Goal: Information Seeking & Learning: Learn about a topic

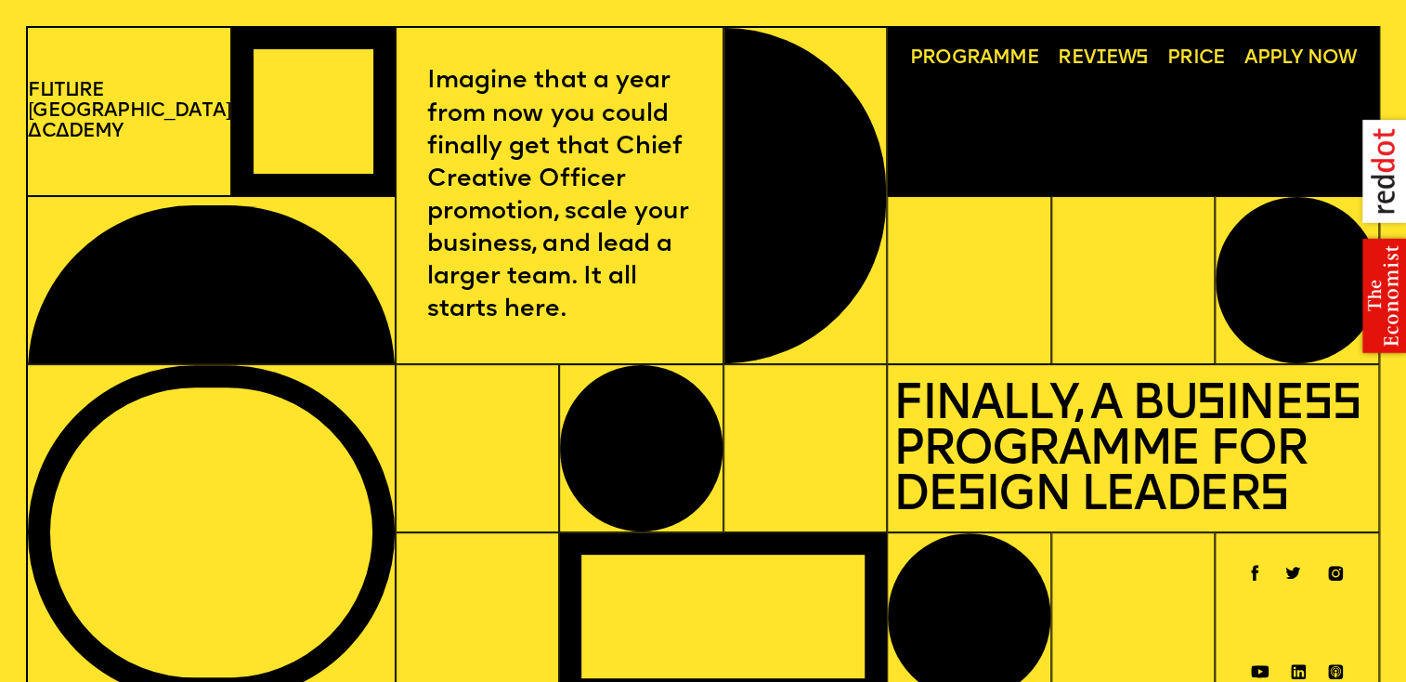
click at [973, 57] on span "Programme" at bounding box center [974, 58] width 129 height 20
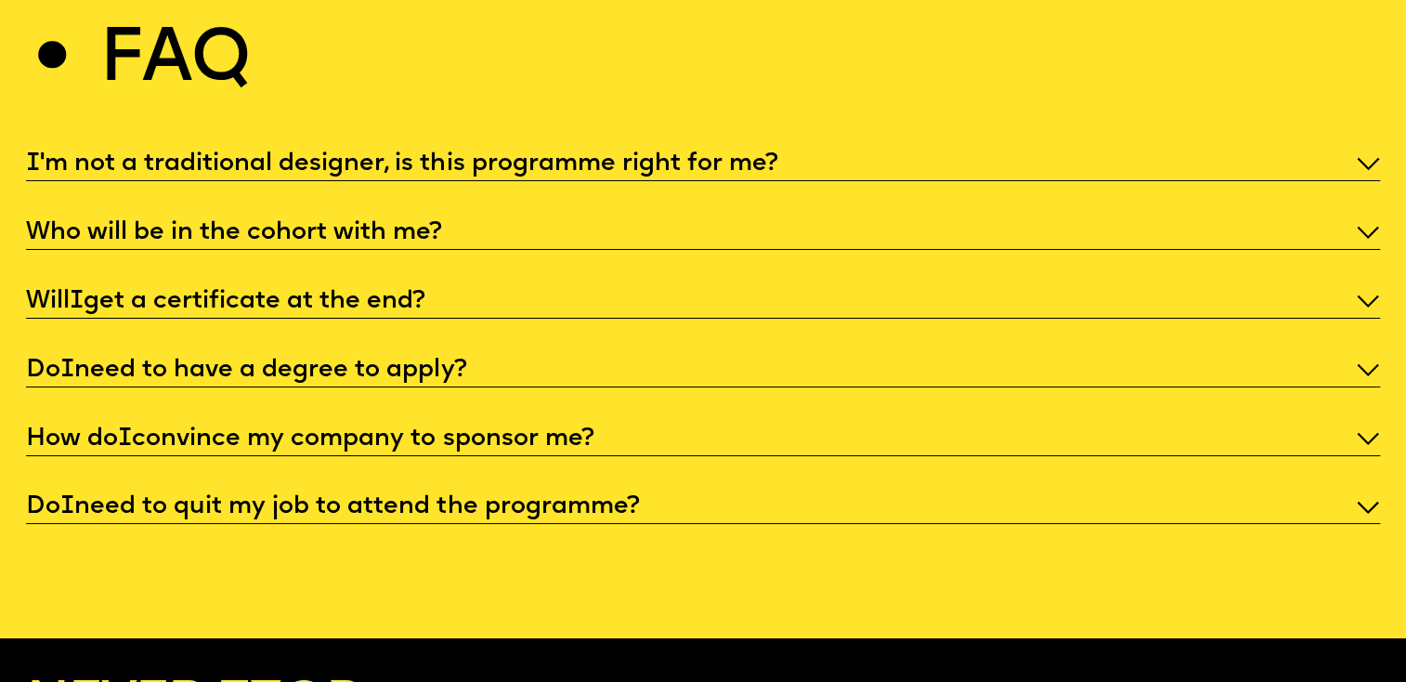
scroll to position [6765, 0]
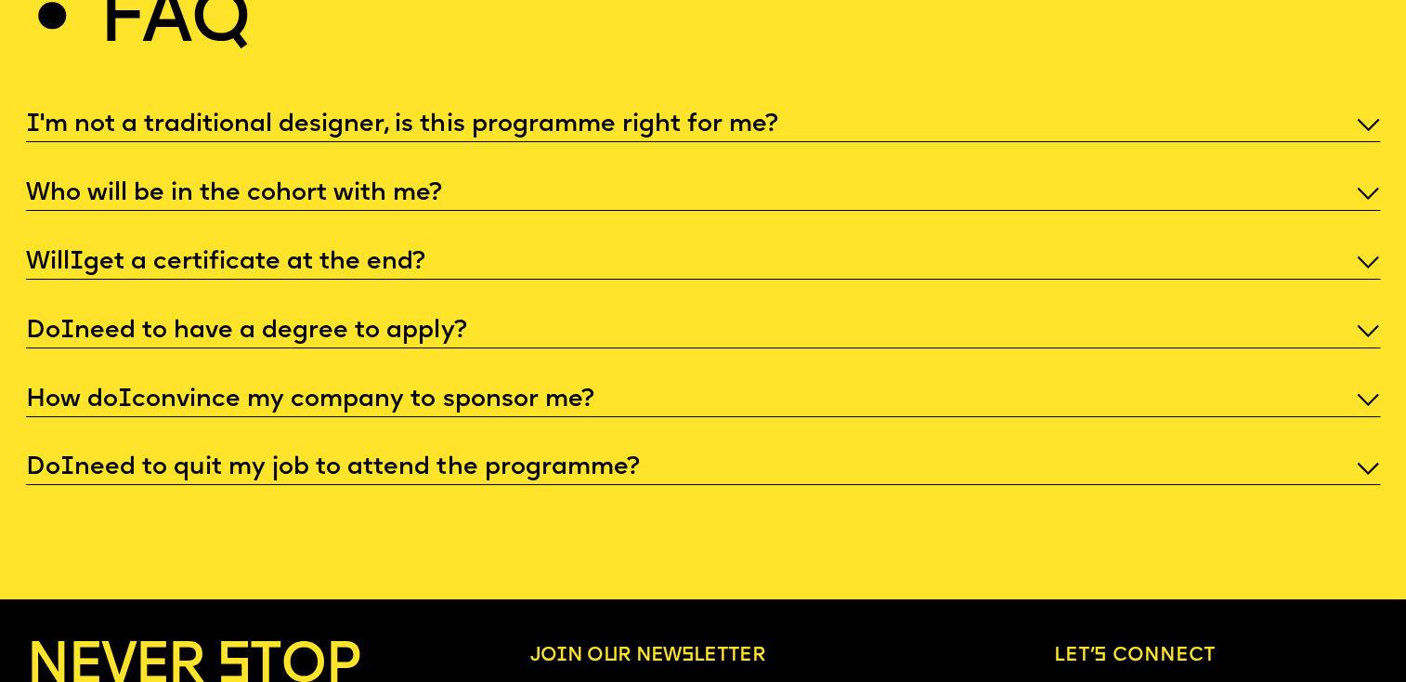
click at [1351, 139] on p "I 'm not a traditional designer, is this programme right for me?" at bounding box center [702, 125] width 1353 height 32
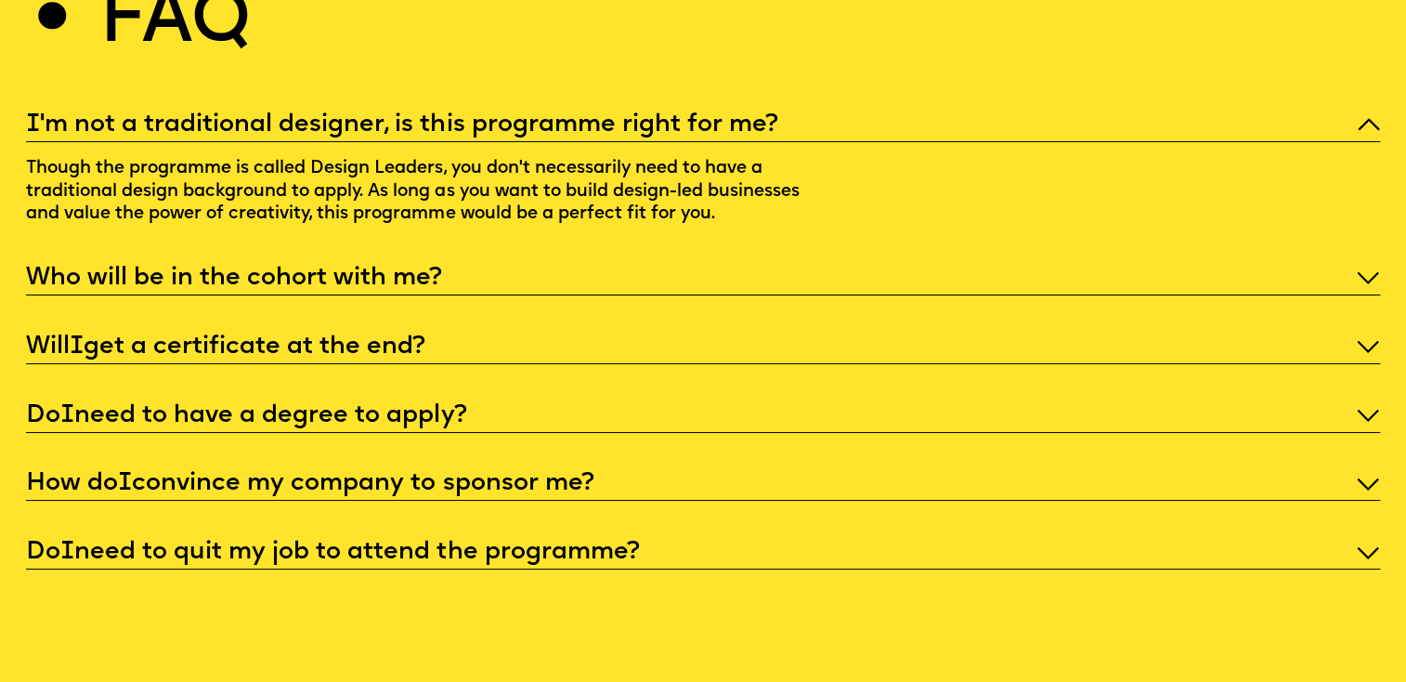
click at [688, 294] on p "Who will be in the cohort with me?" at bounding box center [702, 278] width 1353 height 32
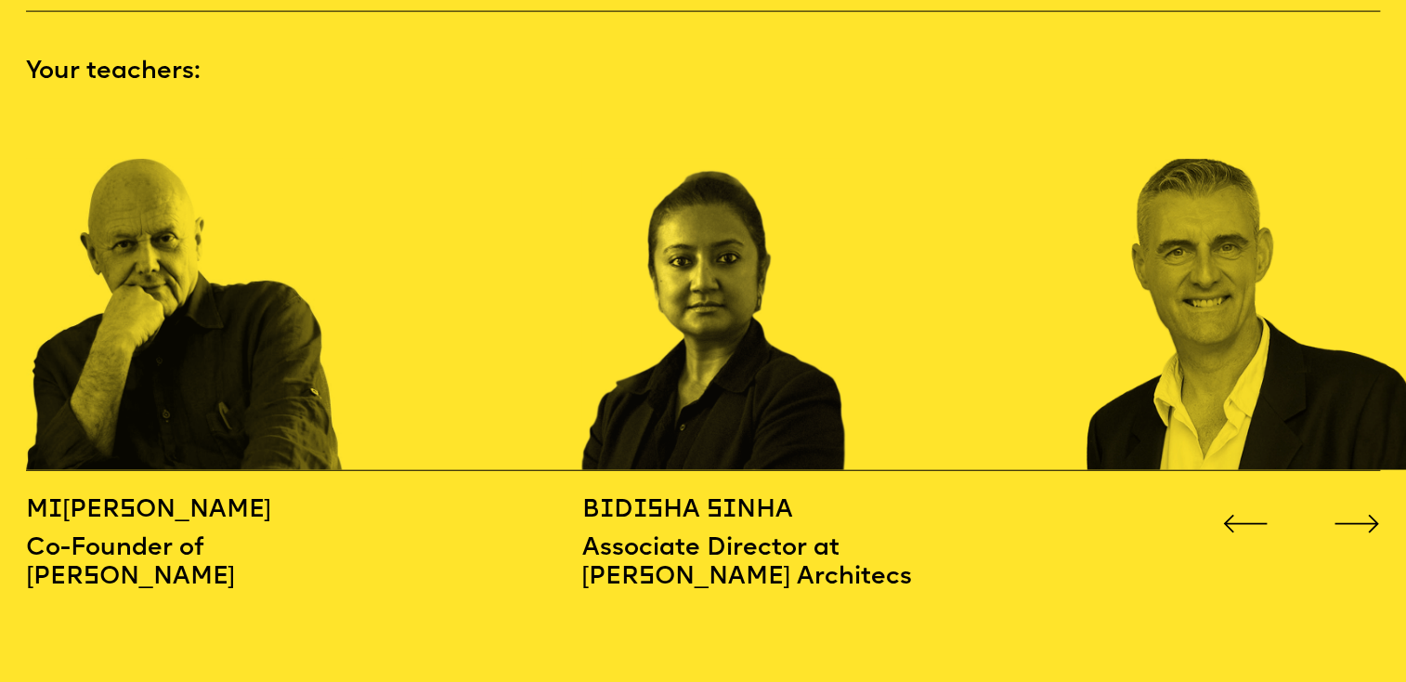
scroll to position [2065, 0]
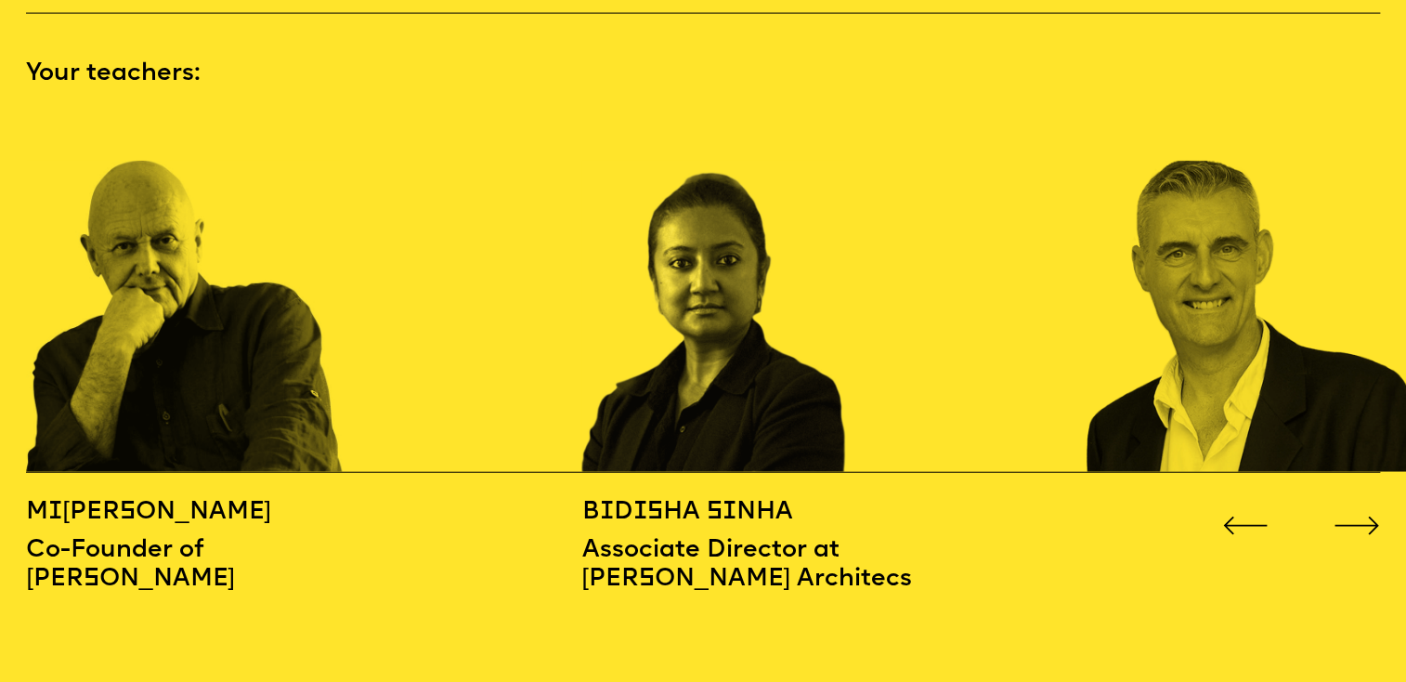
click at [1359, 518] on icon "Go to next slide" at bounding box center [1356, 525] width 43 height 18
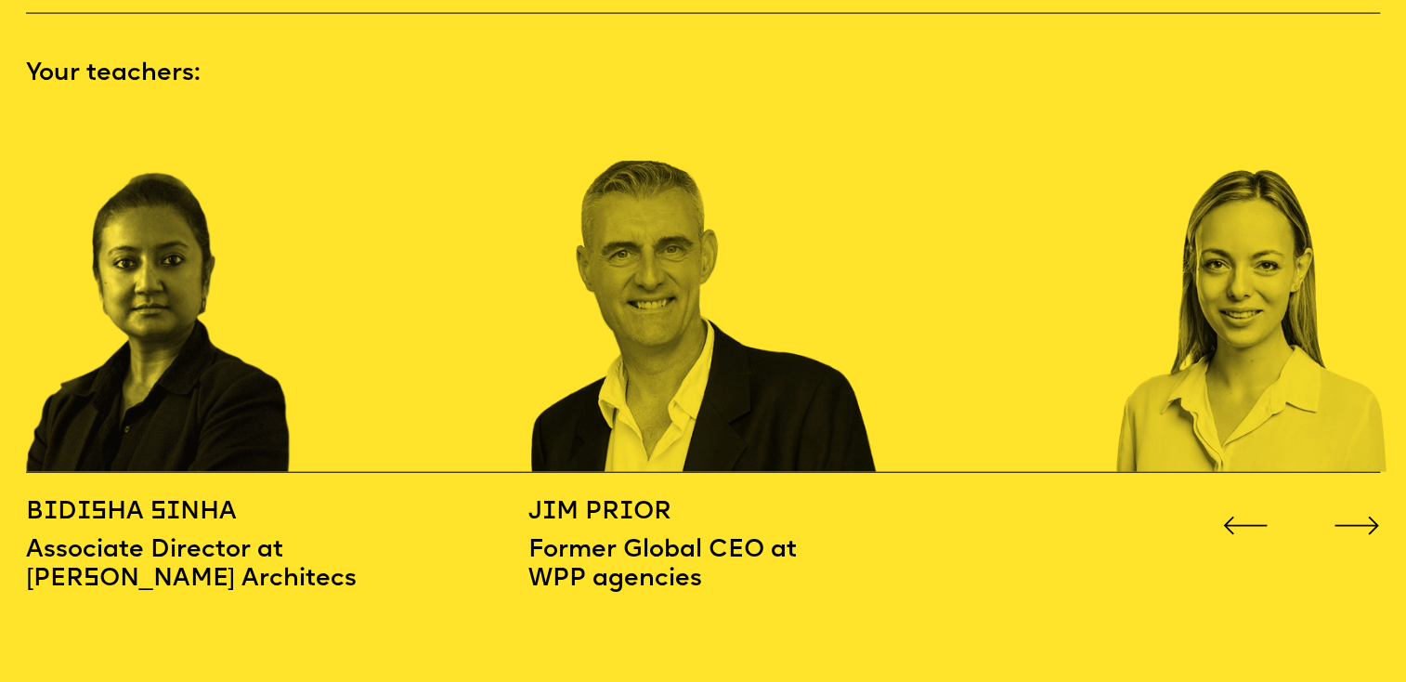
click at [1359, 518] on icon "Go to next slide" at bounding box center [1356, 525] width 43 height 18
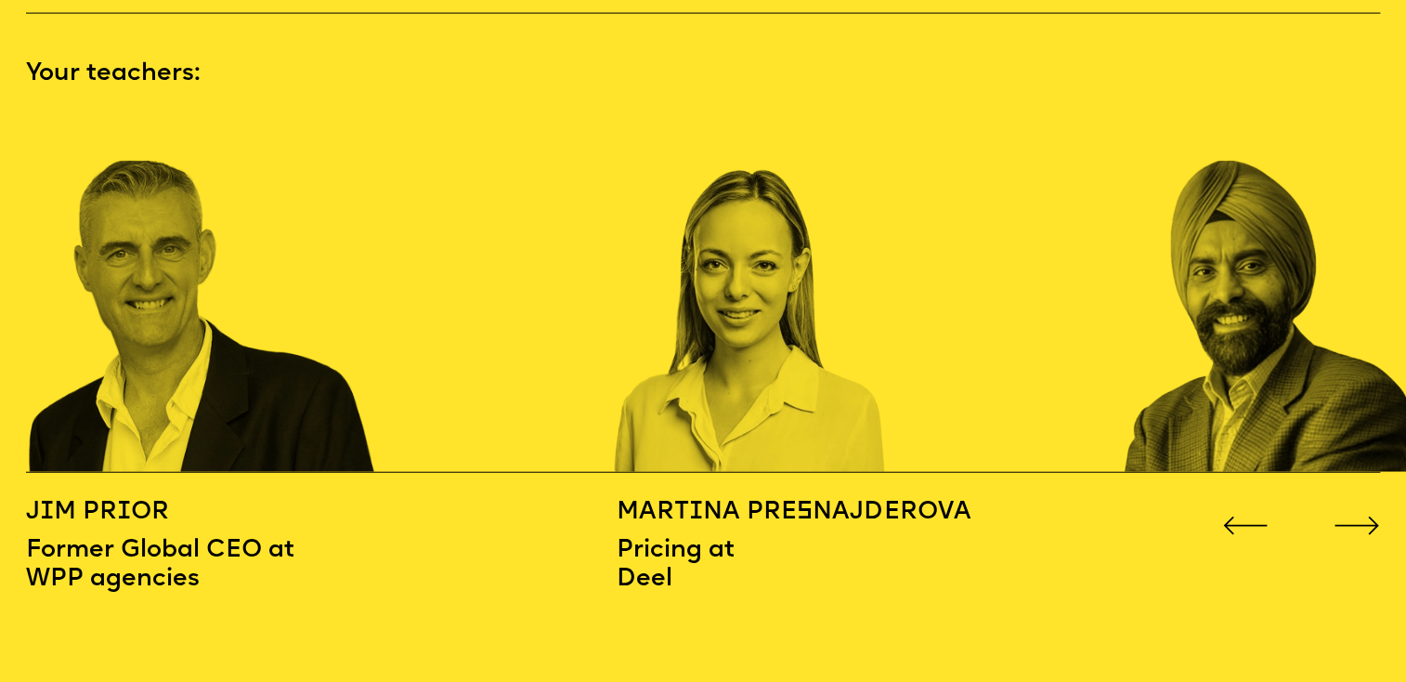
click at [1359, 518] on icon "Go to next slide" at bounding box center [1356, 525] width 43 height 18
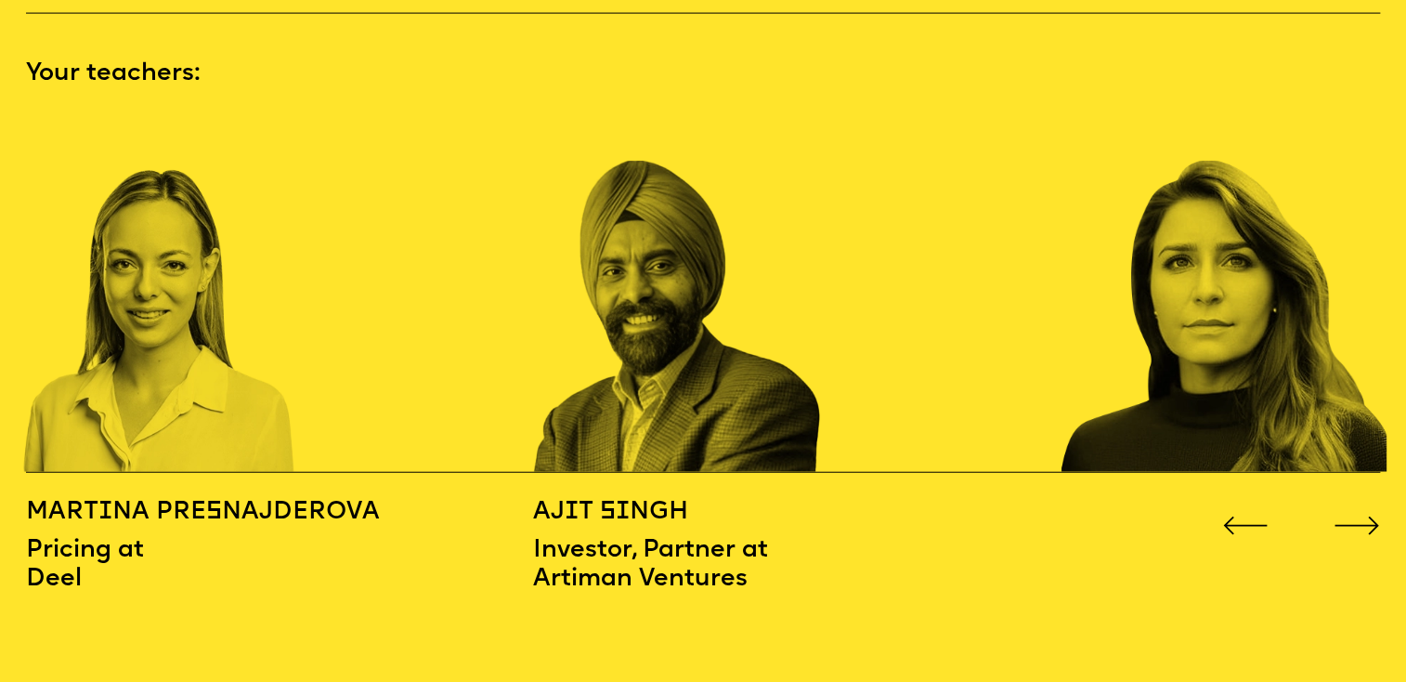
click at [1359, 518] on icon "Go to next slide" at bounding box center [1356, 525] width 43 height 18
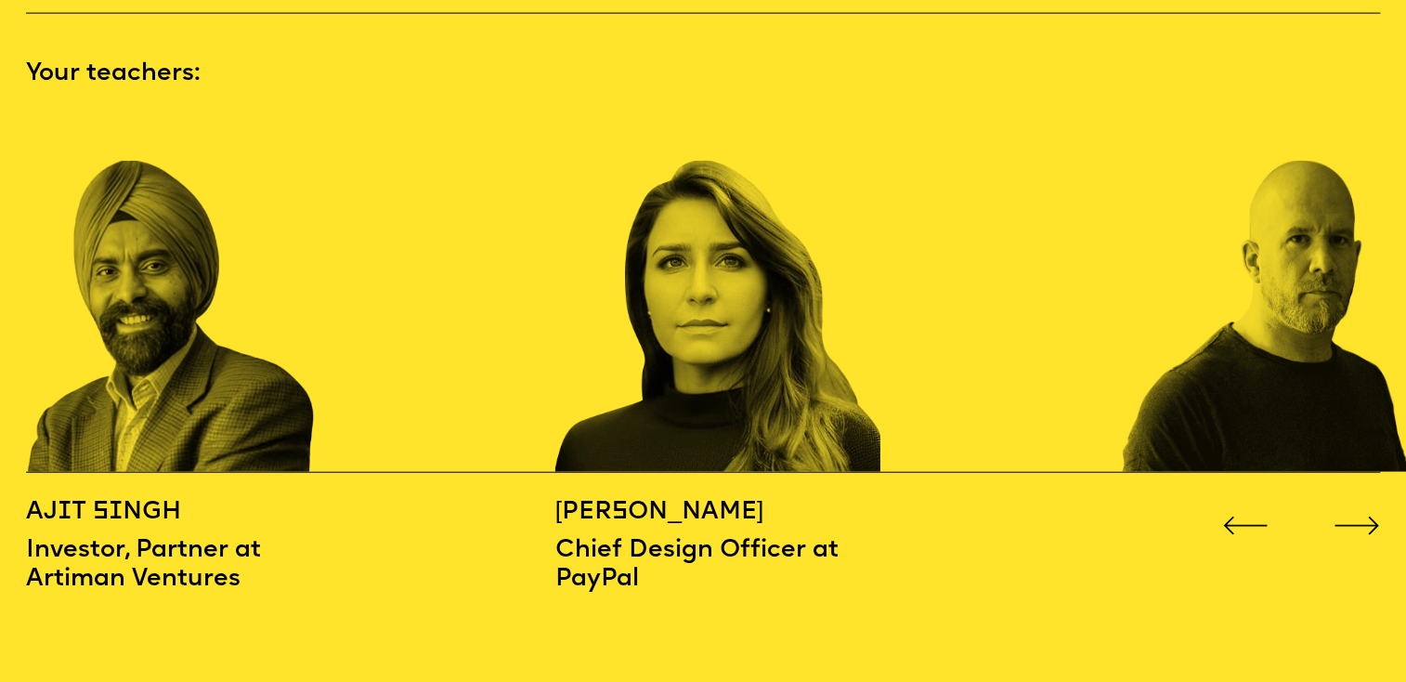
drag, startPoint x: 1224, startPoint y: 575, endPoint x: 1278, endPoint y: 635, distance: 80.9
click at [1360, 521] on icon "Go to next slide" at bounding box center [1355, 525] width 45 height 19
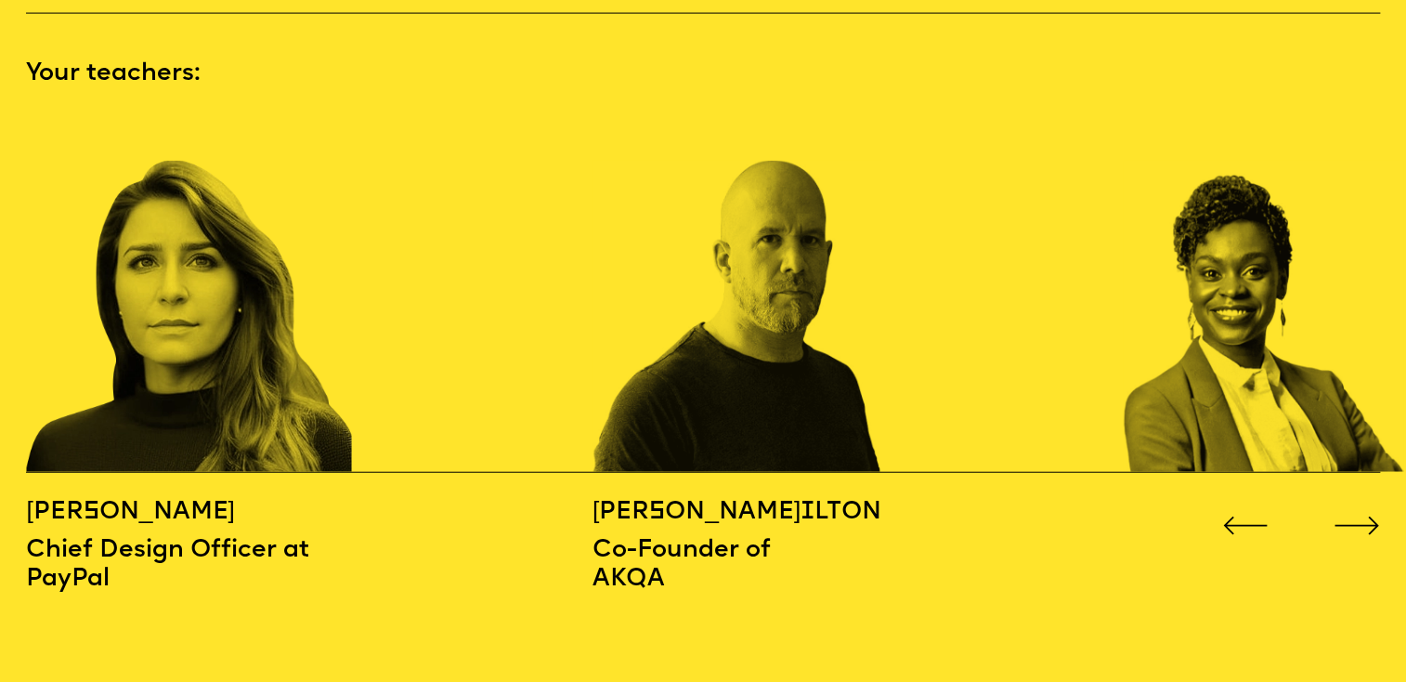
click at [1360, 521] on icon "Go to next slide" at bounding box center [1355, 525] width 45 height 19
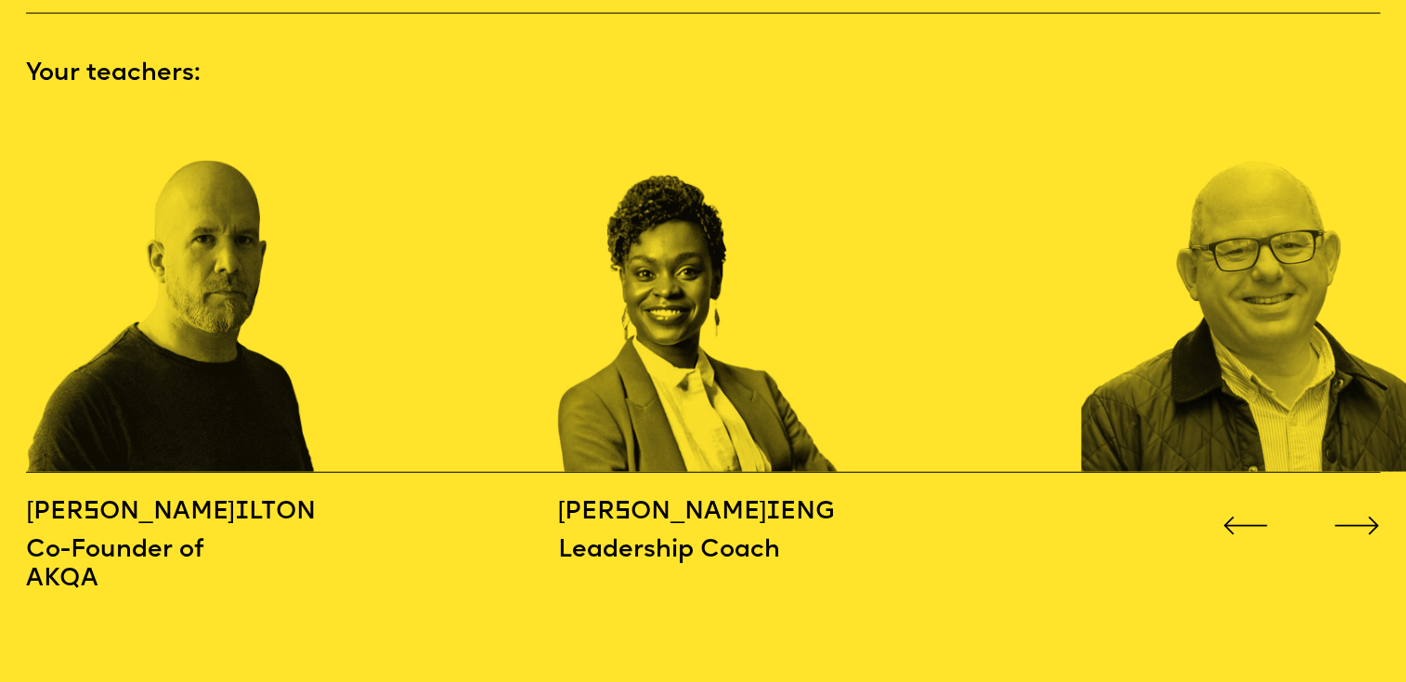
click at [1360, 521] on icon "Go to next slide" at bounding box center [1355, 525] width 45 height 19
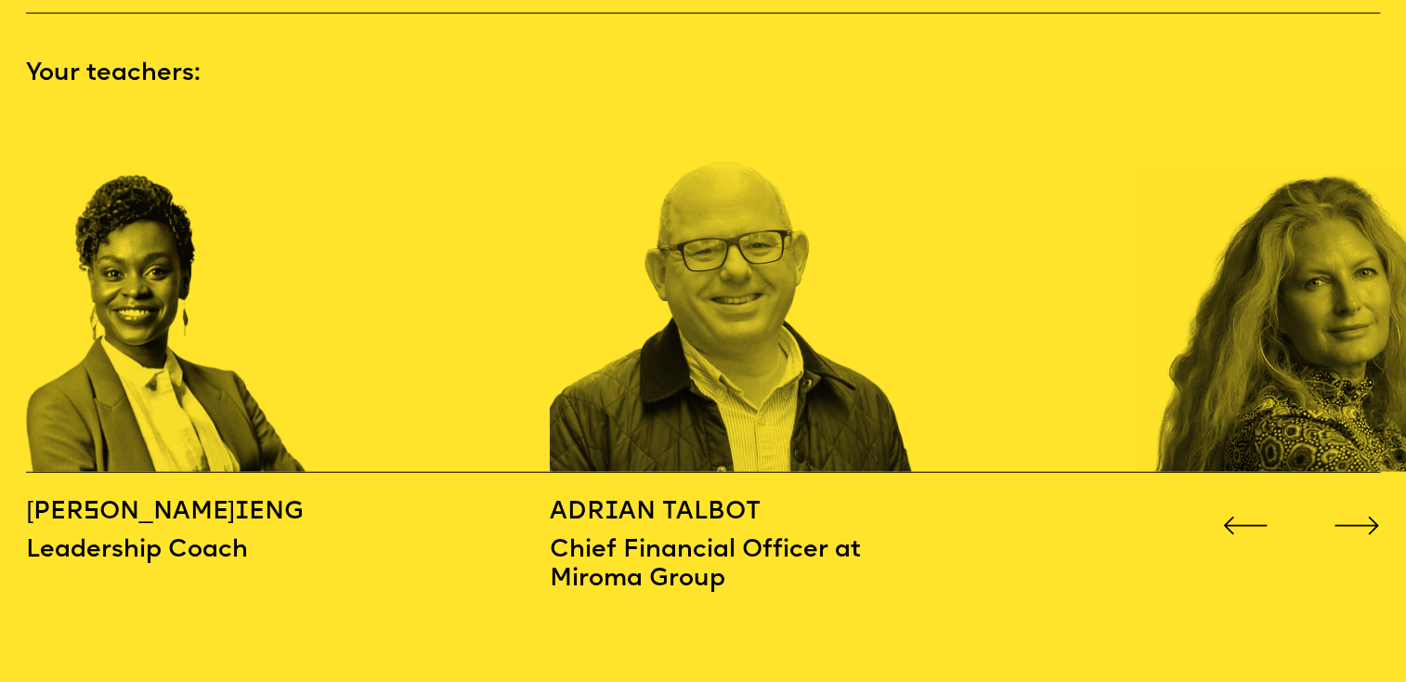
click at [1360, 521] on icon "Go to next slide" at bounding box center [1355, 525] width 45 height 19
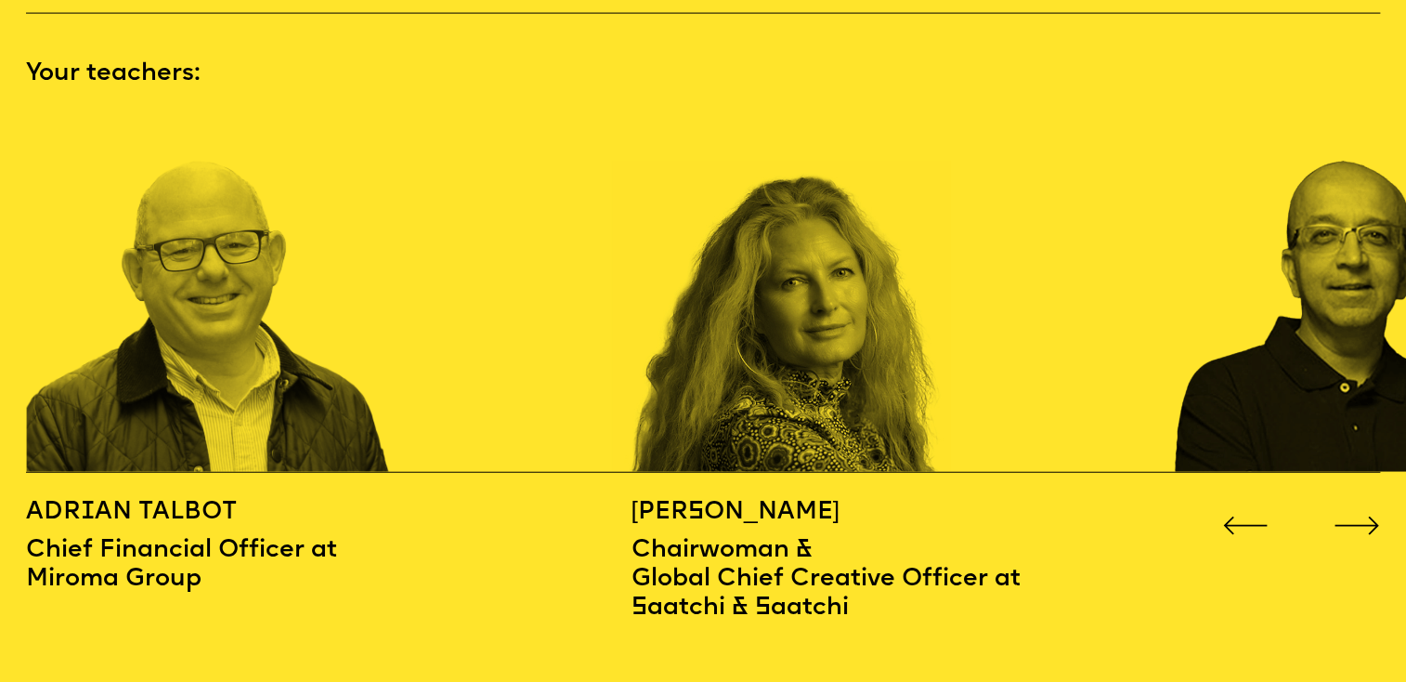
click at [1360, 521] on icon "Go to next slide" at bounding box center [1355, 525] width 45 height 19
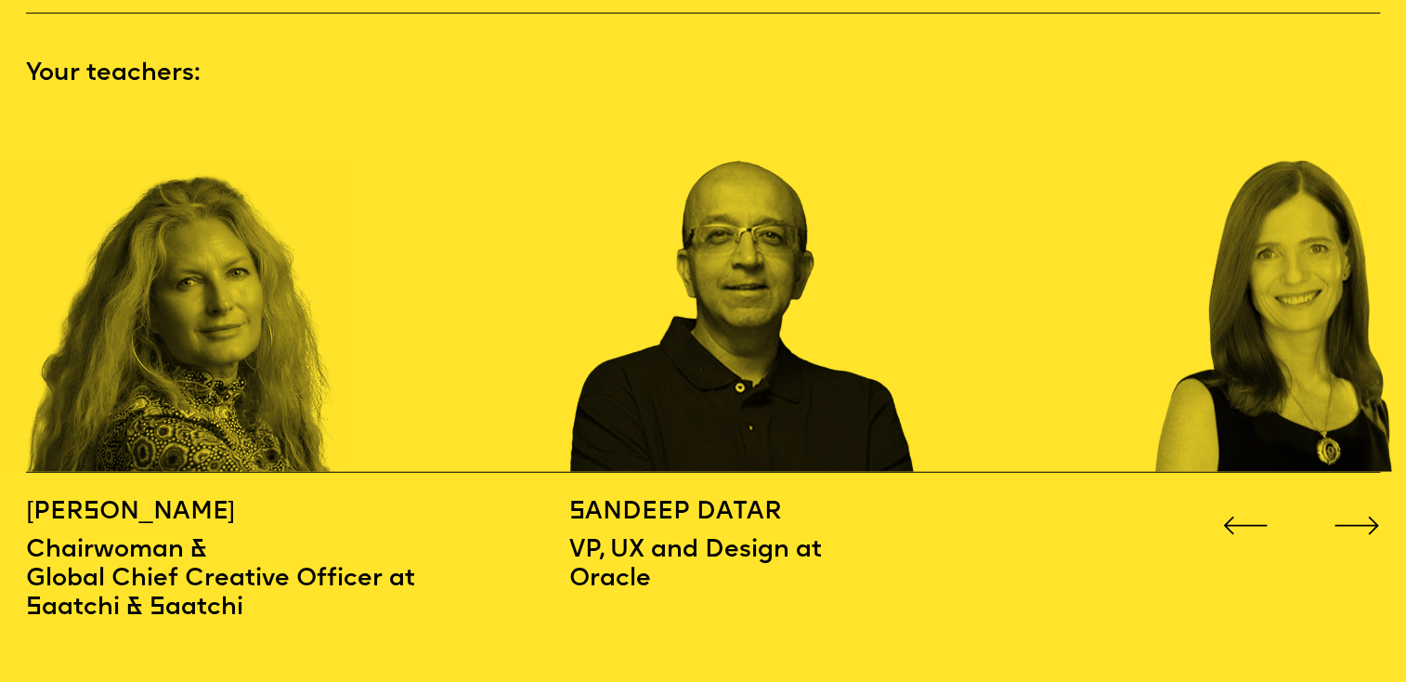
click at [1360, 521] on icon "Go to next slide" at bounding box center [1355, 525] width 45 height 19
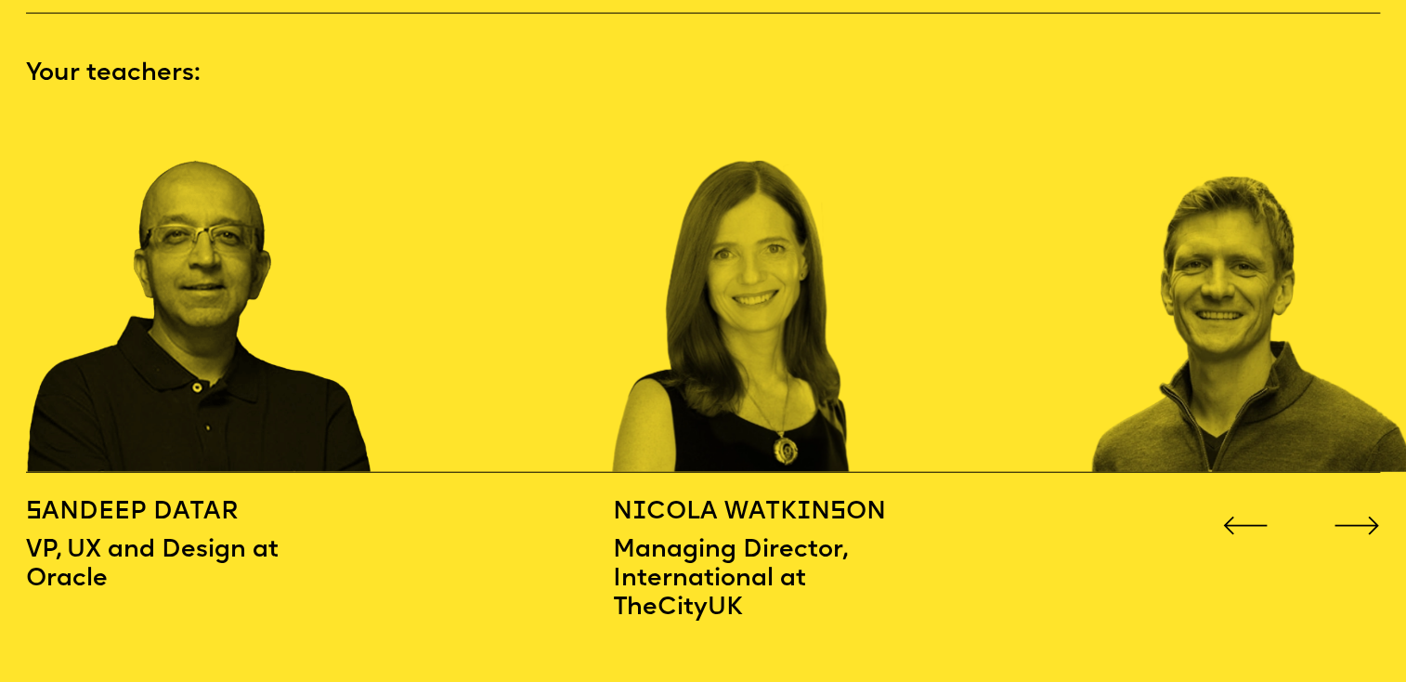
click at [1360, 521] on icon "Go to next slide" at bounding box center [1355, 525] width 45 height 19
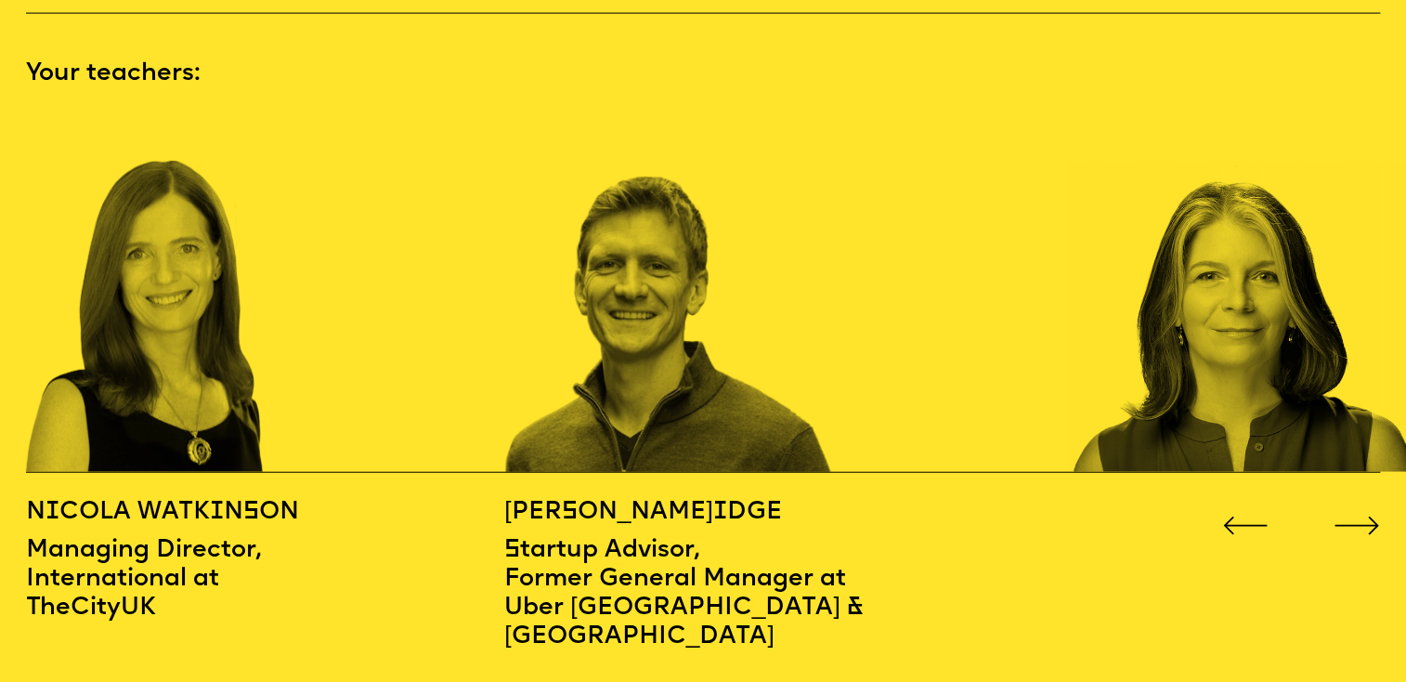
click at [1360, 521] on icon "Go to next slide" at bounding box center [1355, 525] width 45 height 19
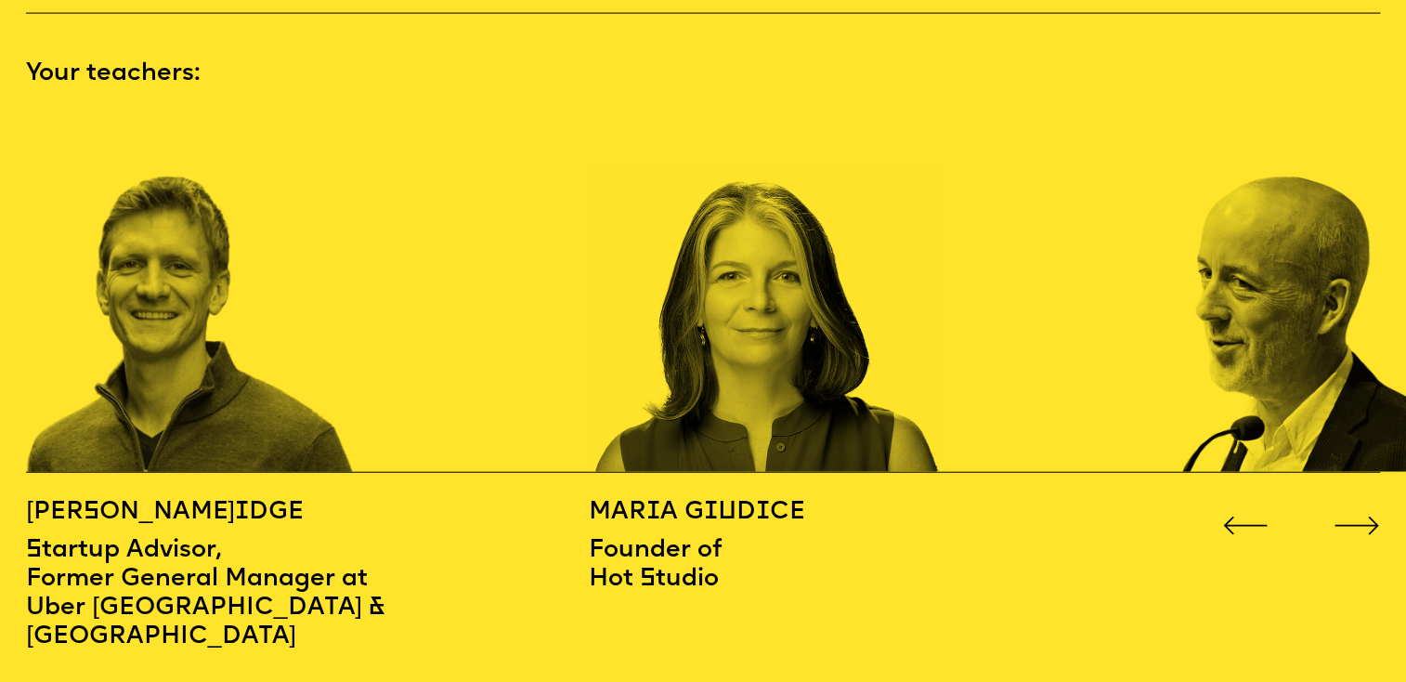
click at [1360, 521] on icon "Go to next slide" at bounding box center [1355, 525] width 45 height 19
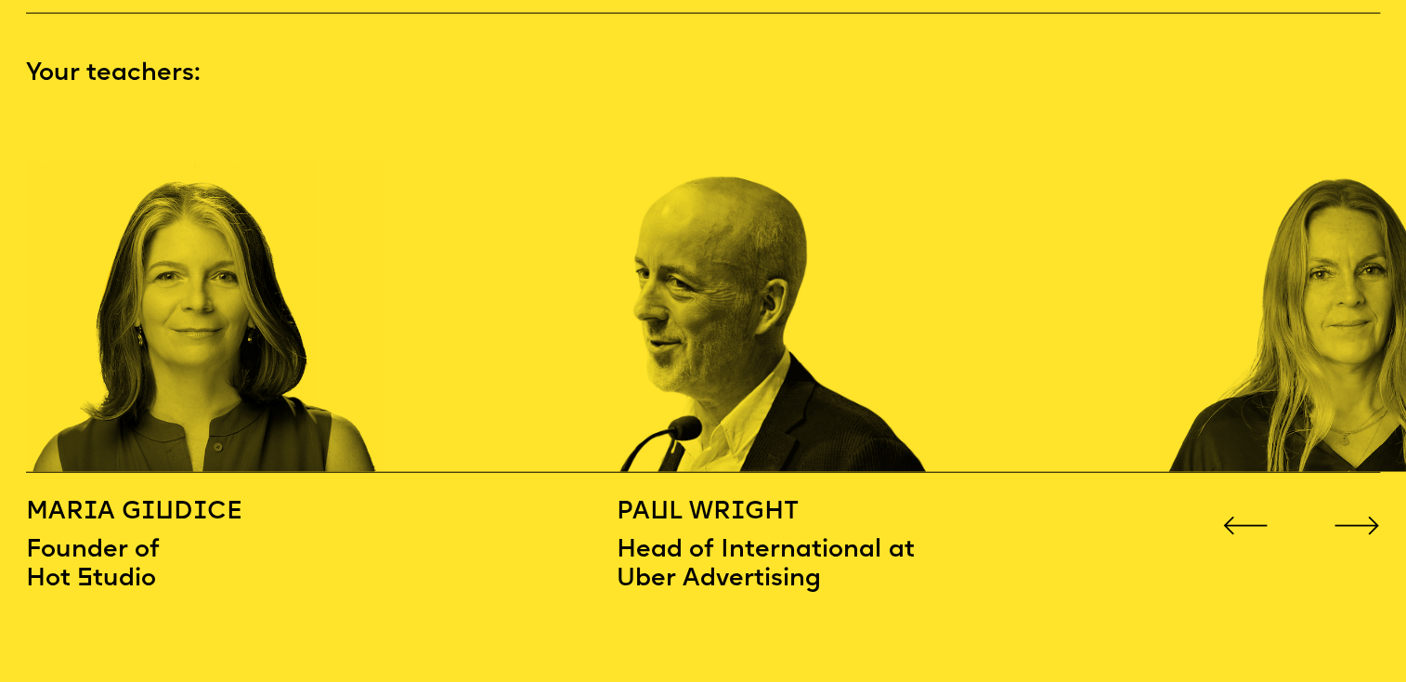
click at [1360, 521] on icon "Go to next slide" at bounding box center [1355, 525] width 45 height 19
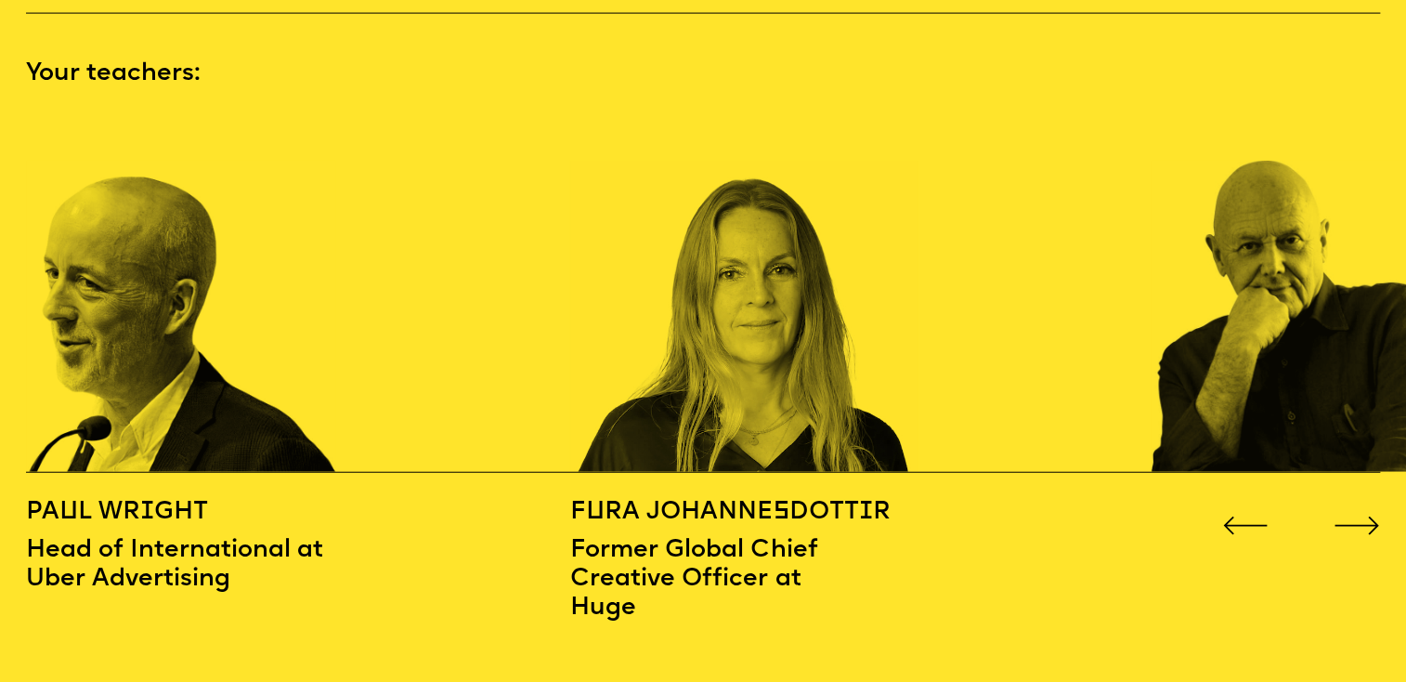
click at [1360, 521] on icon "Go to next slide" at bounding box center [1355, 525] width 45 height 19
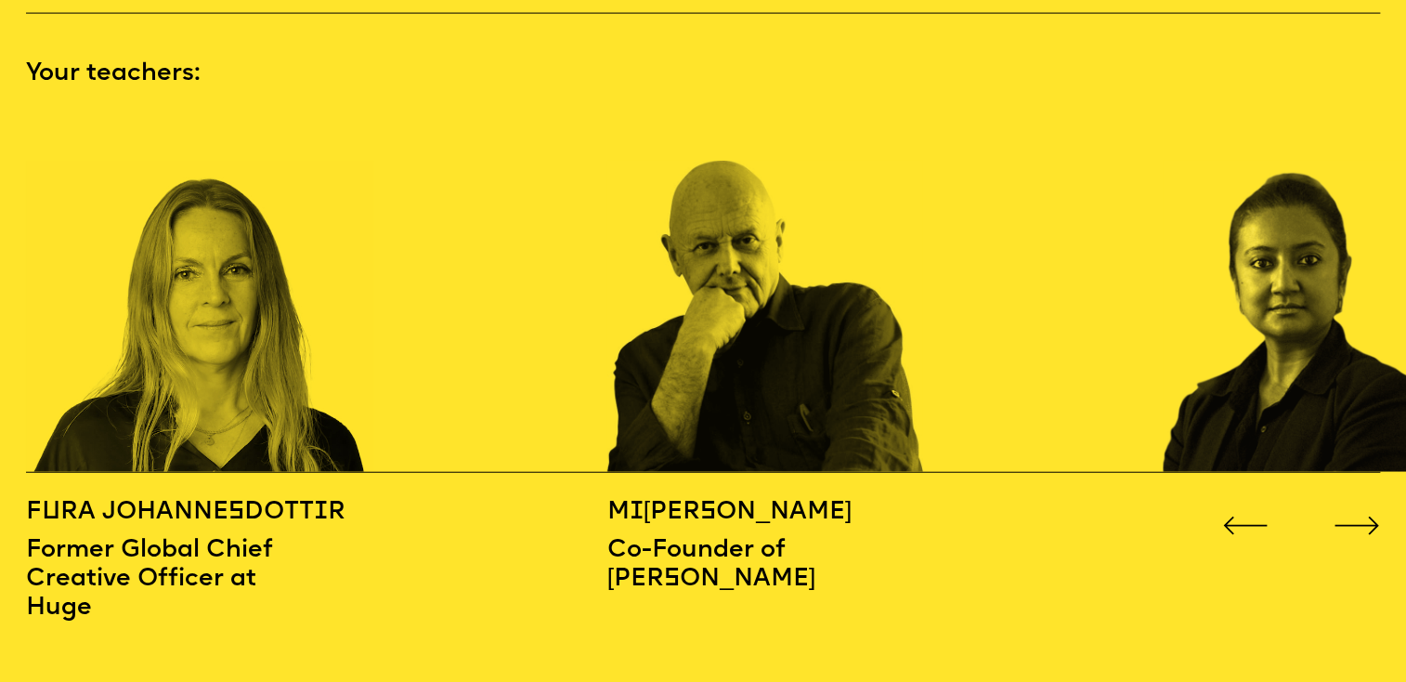
click at [1360, 521] on icon "Go to next slide" at bounding box center [1355, 525] width 45 height 19
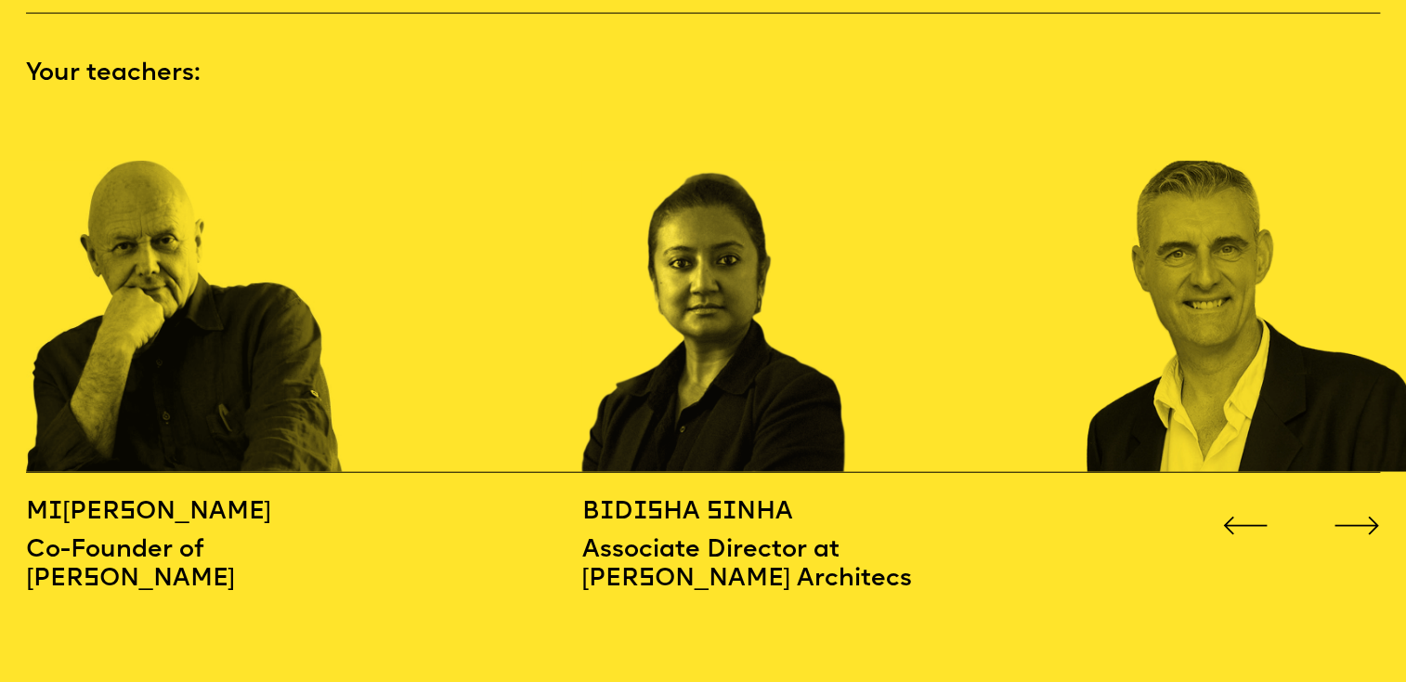
click at [1360, 521] on icon "Go to next slide" at bounding box center [1355, 525] width 45 height 19
